Goal: Ask a question

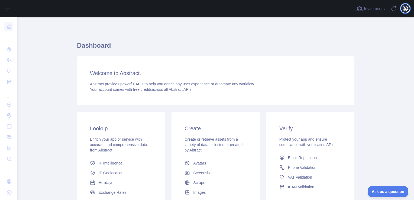
click at [404, 8] on icon "button" at bounding box center [405, 8] width 7 height 7
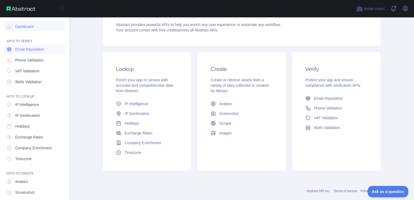
click at [28, 51] on span "Email Reputation" at bounding box center [29, 49] width 29 height 5
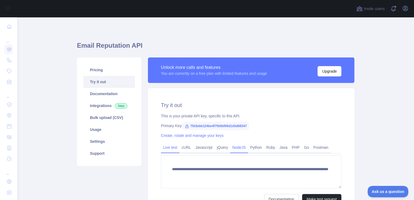
click at [240, 148] on link "NodeJS" at bounding box center [239, 147] width 18 height 9
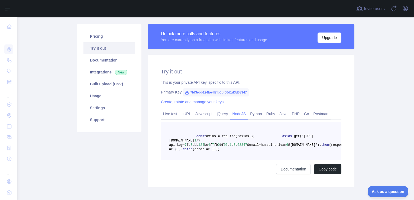
scroll to position [37, 0]
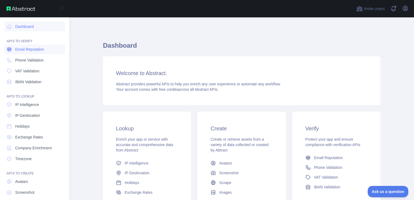
click at [16, 46] on link "Email Reputation" at bounding box center [34, 49] width 61 height 10
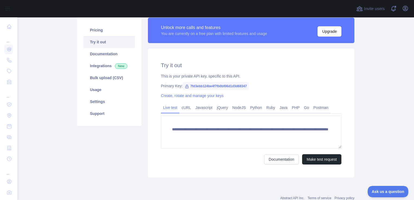
scroll to position [40, 0]
click at [311, 156] on button "Make test request" at bounding box center [321, 160] width 39 height 10
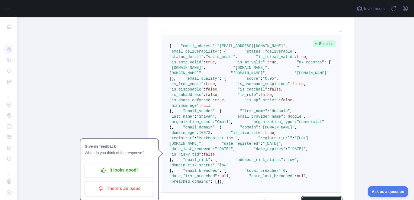
scroll to position [157, 0]
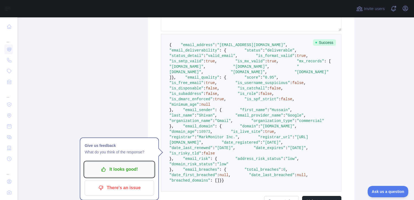
click at [142, 166] on p "It looks good!" at bounding box center [119, 169] width 61 height 9
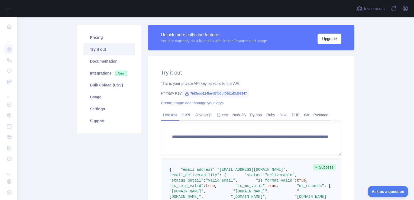
scroll to position [0, 0]
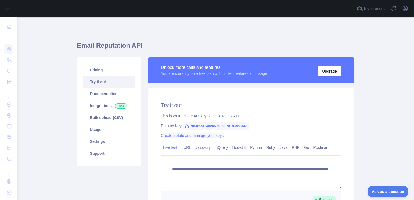
click at [209, 135] on link "Create, rotate and manage your keys" at bounding box center [192, 135] width 63 height 4
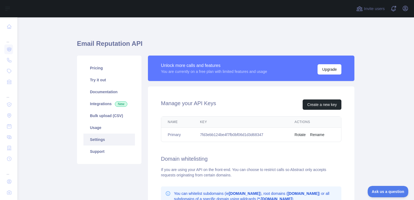
scroll to position [2, 0]
click at [326, 106] on button "Create a new key" at bounding box center [322, 104] width 39 height 10
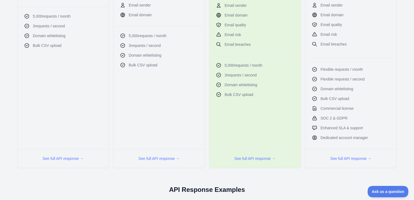
scroll to position [213, 0]
click at [338, 157] on button "See full API response →" at bounding box center [351, 158] width 41 height 5
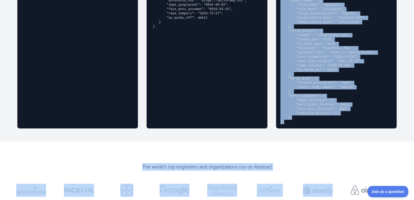
scroll to position [583, 0]
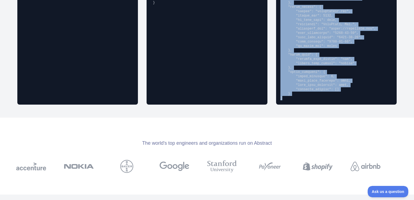
drag, startPoint x: 278, startPoint y: 138, endPoint x: 314, endPoint y: 101, distance: 52.0
copy div "Abstract Professional { "email_address": "richard.hendricks@abstractapi.com", "…"
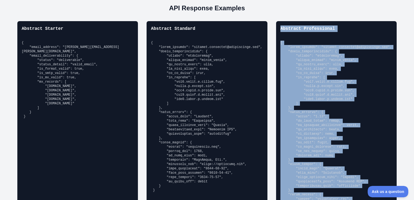
scroll to position [395, 0]
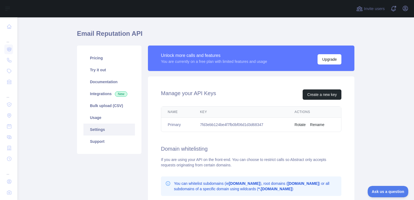
scroll to position [12, 0]
click at [101, 120] on link "Usage" at bounding box center [110, 118] width 52 height 12
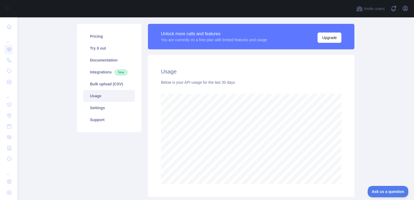
scroll to position [31, 0]
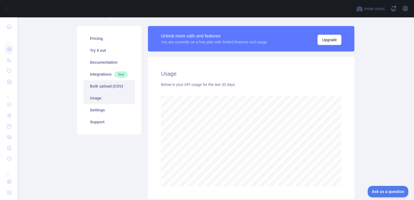
click at [114, 83] on link "Bulk upload (CSV)" at bounding box center [110, 86] width 52 height 12
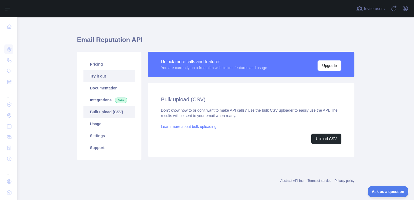
click at [104, 80] on link "Try it out" at bounding box center [110, 76] width 52 height 12
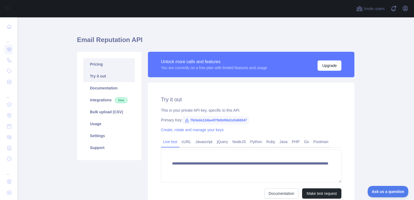
click at [95, 62] on link "Pricing" at bounding box center [110, 64] width 52 height 12
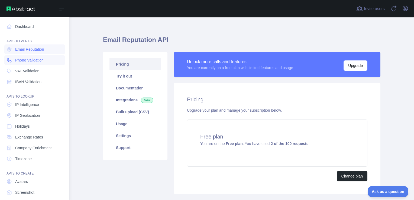
click at [33, 60] on span "Phone Validation" at bounding box center [29, 59] width 28 height 5
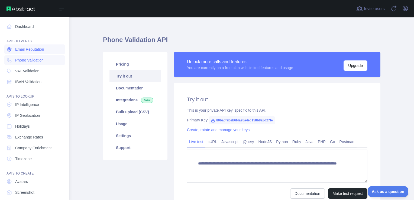
click at [33, 50] on span "Email Reputation" at bounding box center [29, 49] width 29 height 5
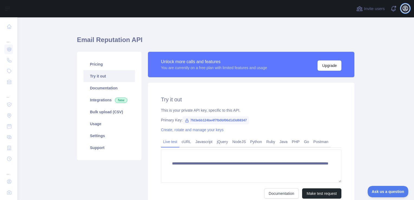
click at [408, 7] on icon "button" at bounding box center [405, 8] width 7 height 7
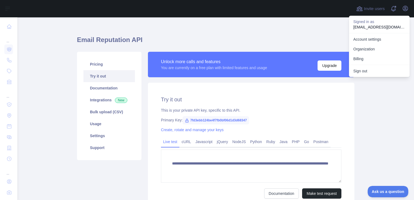
click at [308, 49] on div "**********" at bounding box center [216, 132] width 284 height 167
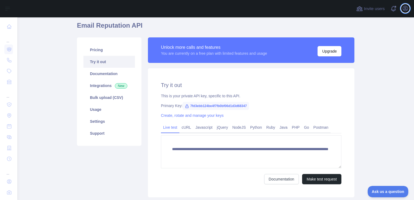
scroll to position [21, 0]
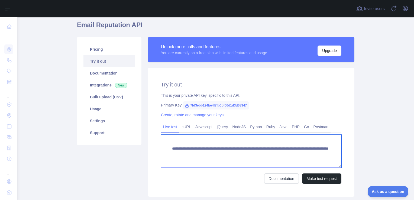
drag, startPoint x: 248, startPoint y: 155, endPoint x: 184, endPoint y: 158, distance: 64.6
click at [184, 158] on textarea "**********" at bounding box center [251, 151] width 181 height 33
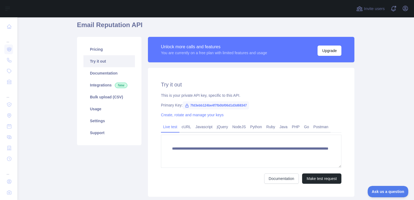
click at [185, 105] on icon at bounding box center [187, 106] width 4 height 4
click at [186, 105] on icon at bounding box center [187, 105] width 3 height 3
click at [185, 105] on icon at bounding box center [187, 106] width 4 height 4
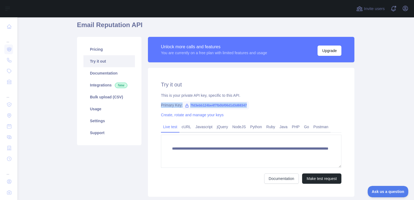
click at [185, 105] on icon at bounding box center [187, 106] width 4 height 4
click at [186, 105] on icon at bounding box center [187, 105] width 3 height 3
drag, startPoint x: 183, startPoint y: 105, endPoint x: 237, endPoint y: 117, distance: 55.2
click at [237, 117] on div "Create, rotate and manage your keys" at bounding box center [251, 114] width 181 height 5
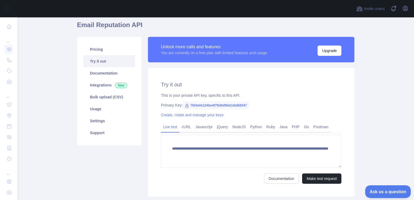
click at [390, 191] on span "Ask us a question" at bounding box center [385, 191] width 41 height 4
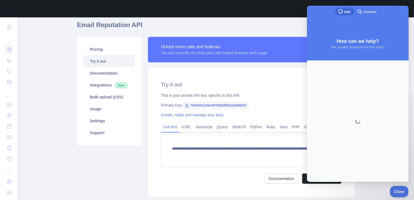
scroll to position [0, 0]
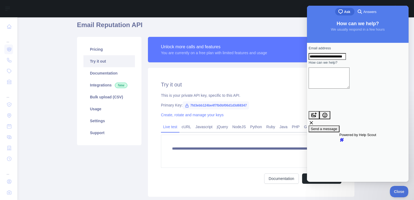
type input "**********"
click at [333, 90] on div "Contact form" at bounding box center [358, 90] width 98 height 0
click at [338, 127] on span "Send a message" at bounding box center [324, 129] width 27 height 4
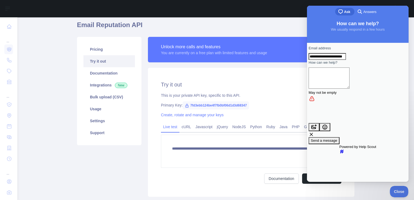
click at [350, 87] on textarea "How can we help?" at bounding box center [329, 78] width 41 height 21
type textarea "**********"
click at [338, 139] on span "Send a message" at bounding box center [324, 141] width 27 height 4
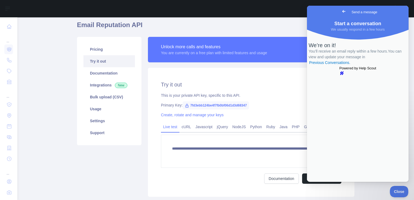
click at [360, 25] on span "Start a conversation" at bounding box center [358, 23] width 47 height 5
click at [341, 12] on span "Go back" at bounding box center [344, 11] width 7 height 7
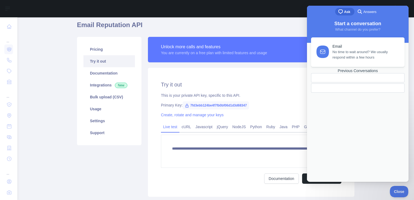
scroll to position [57, 0]
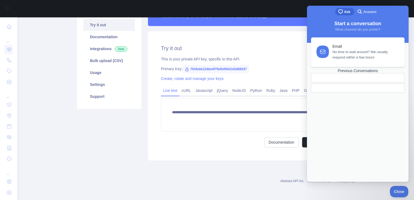
click at [355, 93] on div at bounding box center [358, 88] width 94 height 9
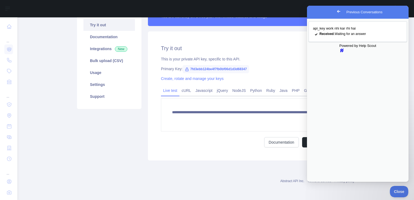
click at [288, 68] on div "Primary Key: 7fd3ebb124be4f7fb0bf06d1d3d68347" at bounding box center [251, 68] width 181 height 5
click at [399, 190] on span "Close" at bounding box center [398, 191] width 18 height 4
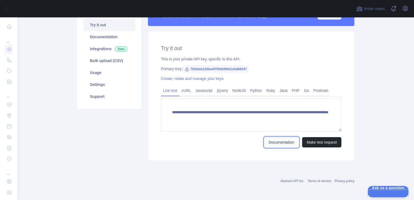
click at [285, 143] on link "Documentation" at bounding box center [281, 142] width 35 height 10
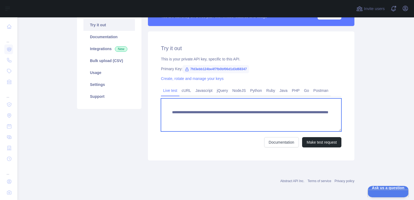
drag, startPoint x: 248, startPoint y: 118, endPoint x: 185, endPoint y: 123, distance: 62.9
click at [185, 123] on textarea "**********" at bounding box center [251, 114] width 181 height 33
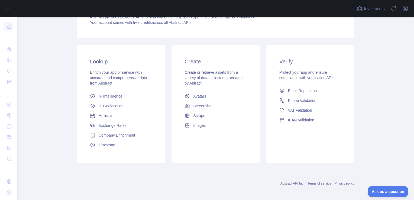
scroll to position [68, 0]
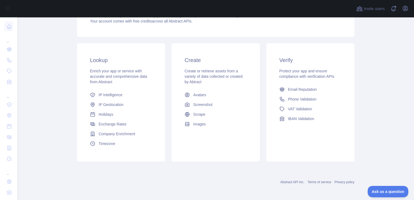
click at [208, 81] on div "Create or retrieve assets from a variety of data collected or created by Abtract" at bounding box center [216, 76] width 62 height 16
click at [283, 91] on link "Email Reputation" at bounding box center [310, 90] width 66 height 10
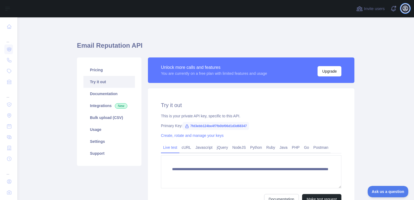
click at [406, 6] on icon "button" at bounding box center [405, 8] width 5 height 5
click at [398, 190] on span "Ask us a question" at bounding box center [385, 191] width 41 height 4
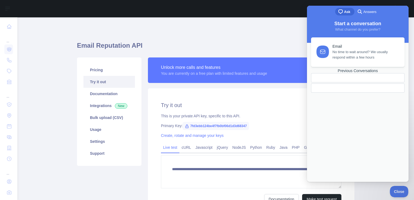
click at [297, 131] on div "**********" at bounding box center [251, 152] width 207 height 129
click at [364, 14] on span "Answers" at bounding box center [370, 11] width 13 height 5
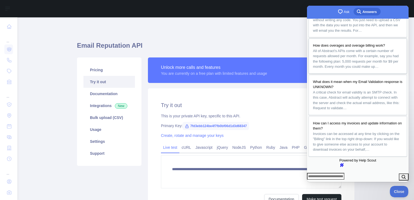
scroll to position [120, 0]
click at [400, 192] on span "Close" at bounding box center [398, 191] width 18 height 4
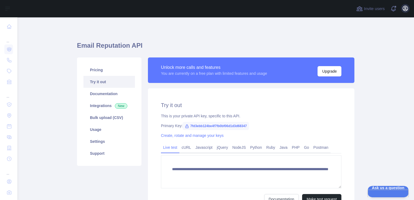
click at [405, 9] on icon "button" at bounding box center [405, 8] width 5 height 5
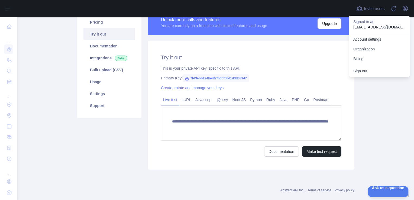
scroll to position [48, 0]
